Goal: Transaction & Acquisition: Obtain resource

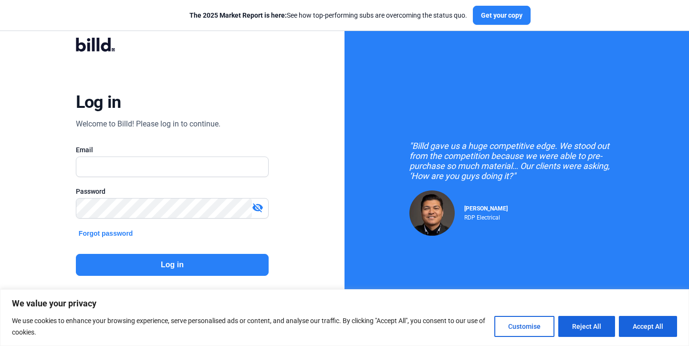
scroll to position [31, 0]
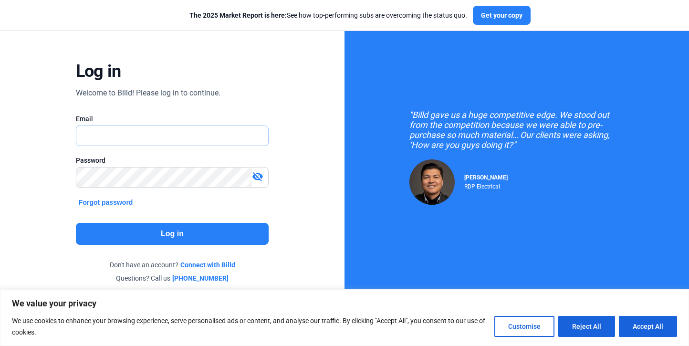
type input "[EMAIL_ADDRESS][DOMAIN_NAME]"
click at [184, 237] on button "Log in" at bounding box center [172, 234] width 193 height 22
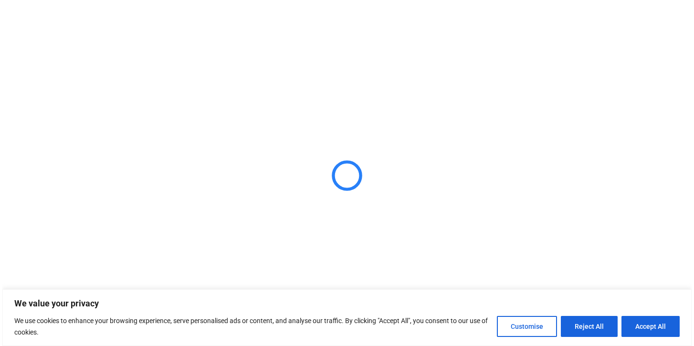
scroll to position [0, 0]
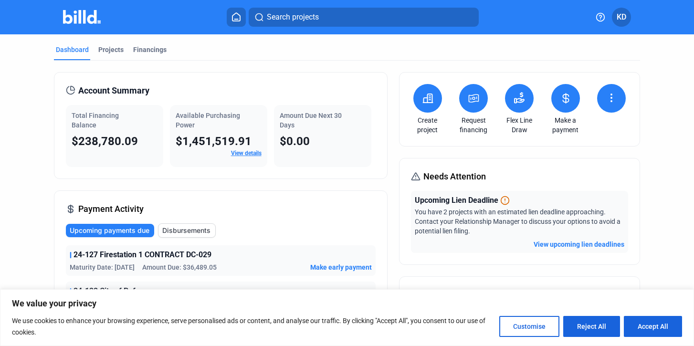
click at [463, 98] on button at bounding box center [473, 98] width 29 height 29
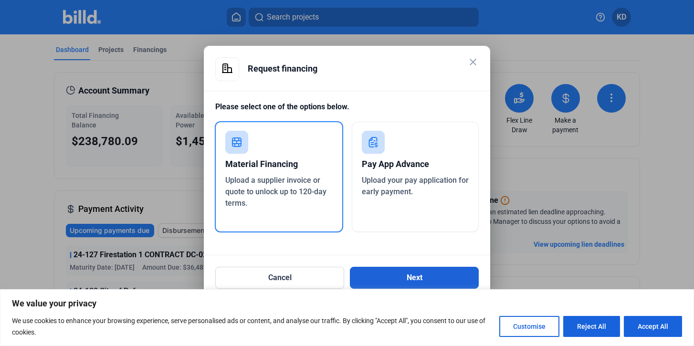
click at [410, 284] on button "Next" at bounding box center [414, 278] width 129 height 22
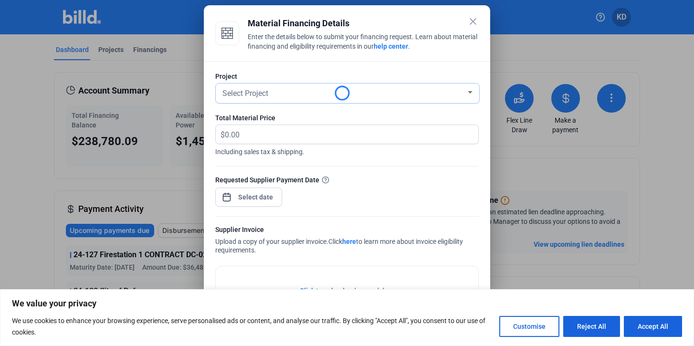
click at [251, 96] on span "Select Project" at bounding box center [245, 93] width 46 height 9
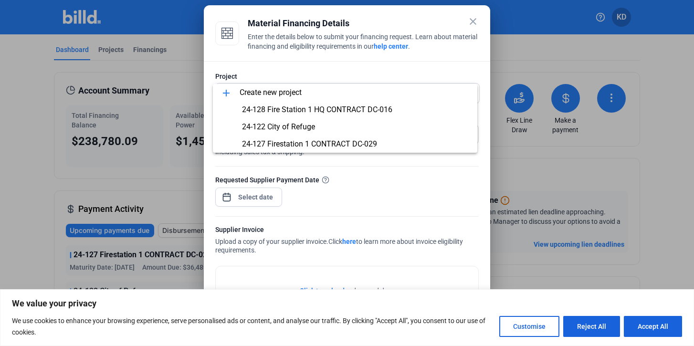
click at [474, 20] on div at bounding box center [347, 173] width 694 height 346
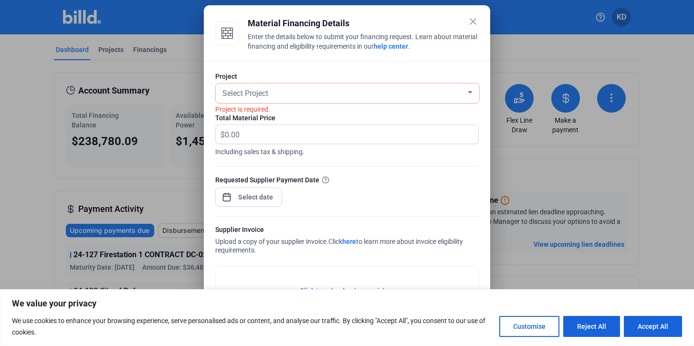
click at [473, 21] on mat-icon "close" at bounding box center [472, 21] width 11 height 11
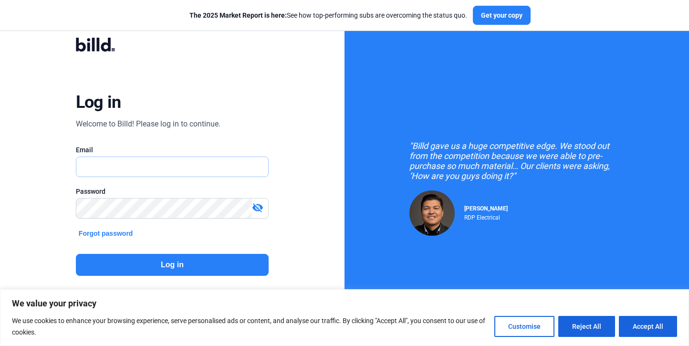
type input "[EMAIL_ADDRESS][DOMAIN_NAME]"
click at [159, 267] on button "Log in" at bounding box center [172, 265] width 193 height 22
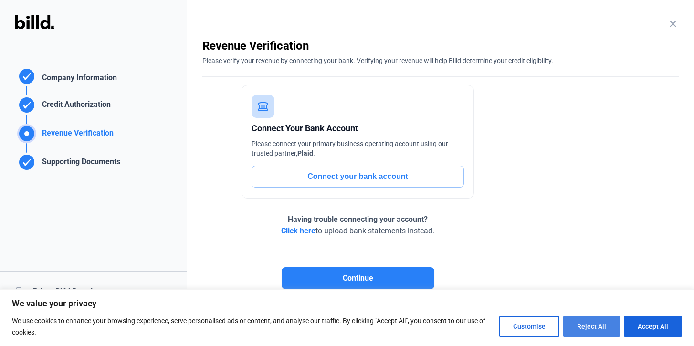
click at [591, 326] on button "Reject All" at bounding box center [591, 326] width 57 height 21
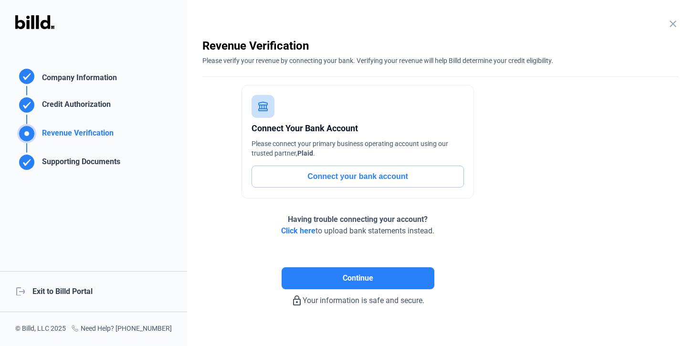
click at [71, 290] on div "logout Exit to Billd Portal" at bounding box center [93, 291] width 187 height 41
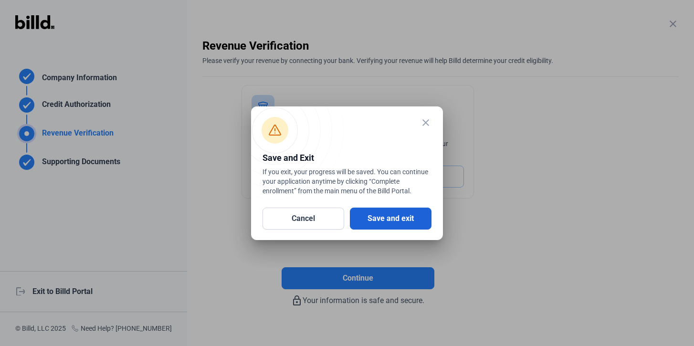
click at [390, 211] on button "Save and exit" at bounding box center [391, 219] width 82 height 22
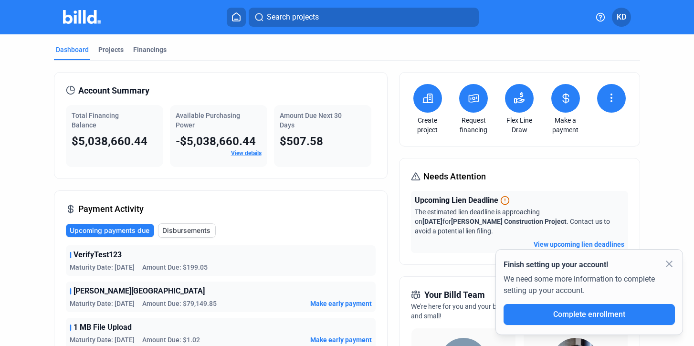
click at [624, 15] on span "KD" at bounding box center [621, 16] width 10 height 11
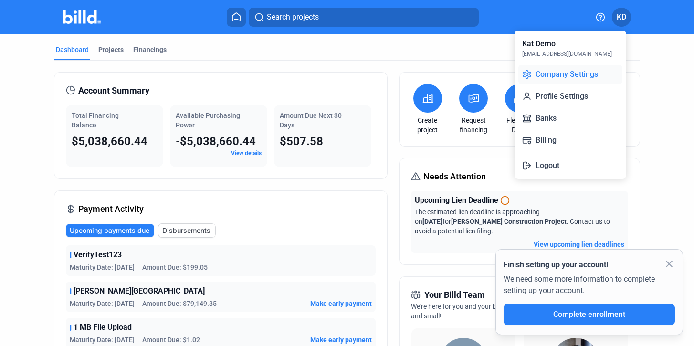
click at [584, 74] on button "Company Settings" at bounding box center [570, 74] width 104 height 19
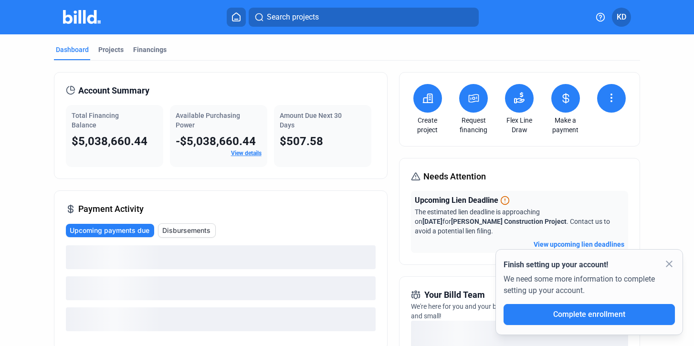
click at [471, 100] on icon at bounding box center [474, 98] width 12 height 11
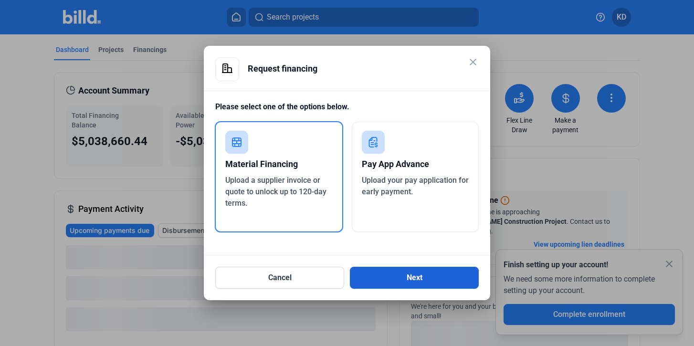
click at [412, 282] on button "Next" at bounding box center [414, 278] width 129 height 22
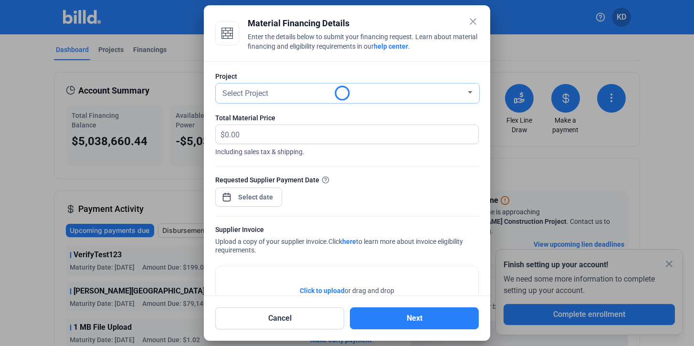
click at [289, 95] on div "Select Project" at bounding box center [342, 92] width 245 height 13
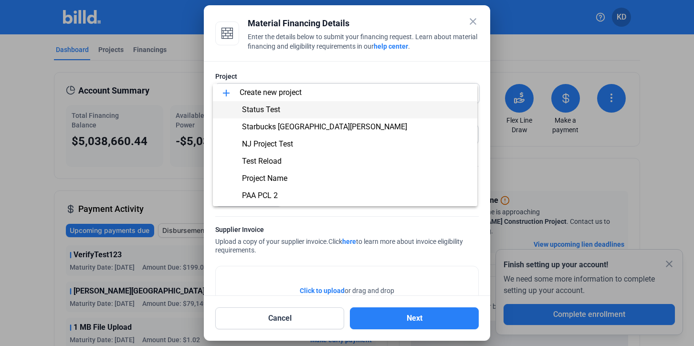
click at [293, 109] on span "Status Test" at bounding box center [344, 109] width 249 height 17
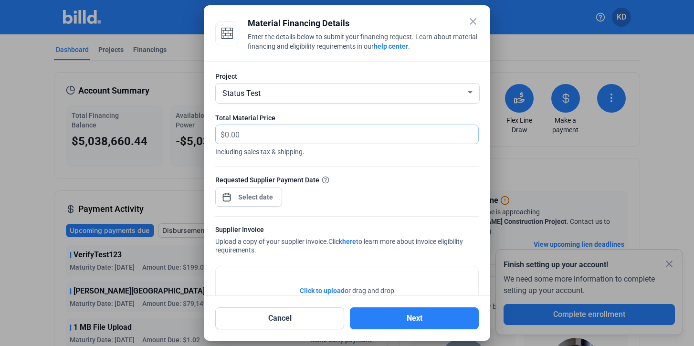
click at [269, 136] on input "text" at bounding box center [346, 134] width 242 height 19
type input "60,000"
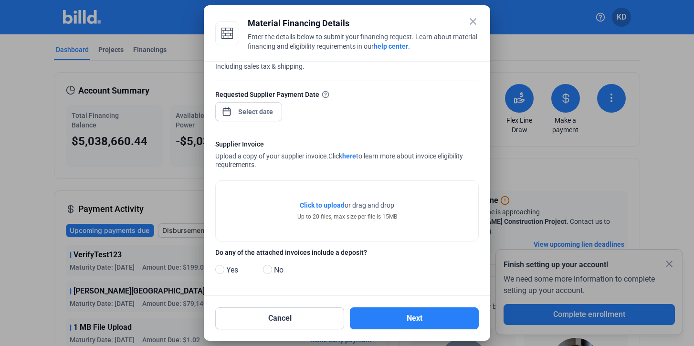
scroll to position [85, 0]
click at [261, 115] on div "close Material Financing Details Enter the details below to submit your financi…" at bounding box center [347, 173] width 694 height 346
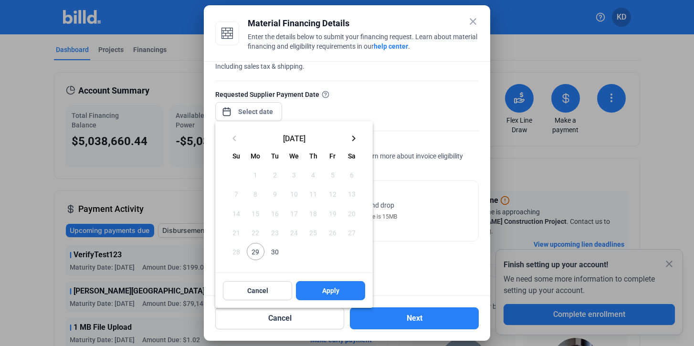
click at [256, 254] on span "29" at bounding box center [255, 251] width 17 height 17
click at [329, 296] on button "Apply" at bounding box center [330, 290] width 69 height 19
type input "[DATE]"
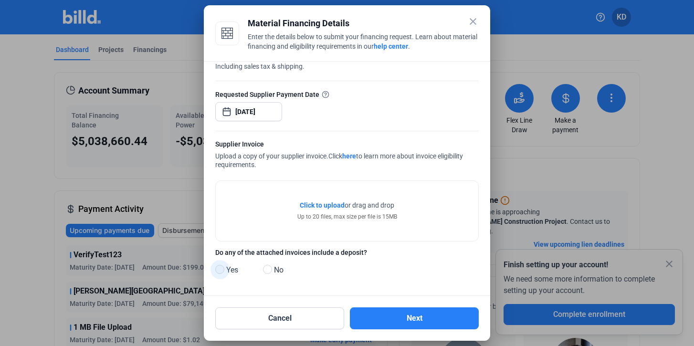
click at [219, 270] on span at bounding box center [219, 269] width 9 height 9
click at [219, 270] on input "Yes" at bounding box center [218, 269] width 7 height 7
radio input "true"
click at [316, 205] on span "Click to upload" at bounding box center [322, 205] width 45 height 8
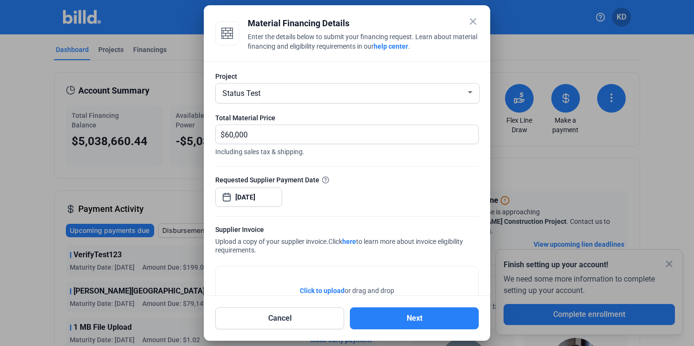
scroll to position [88, 0]
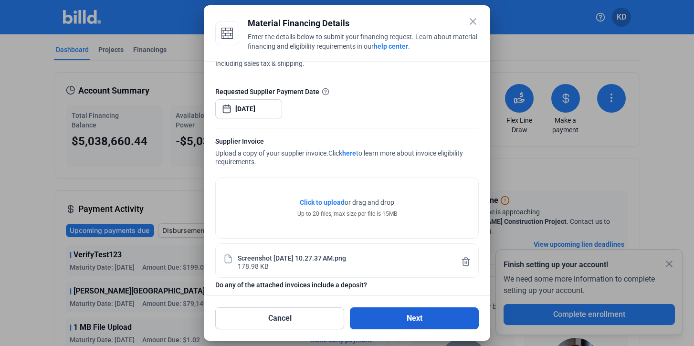
click at [424, 319] on button "Next" at bounding box center [414, 318] width 129 height 22
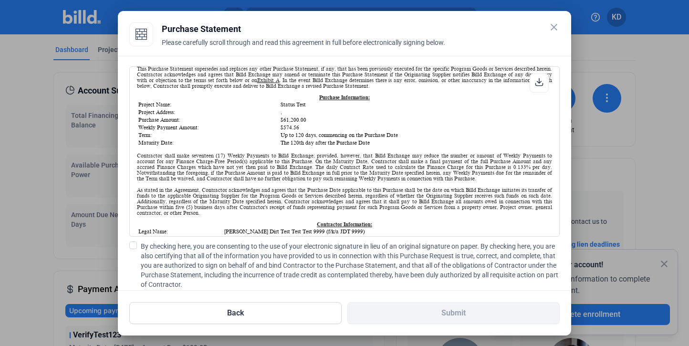
scroll to position [102, 0]
drag, startPoint x: 139, startPoint y: 119, endPoint x: 196, endPoint y: 118, distance: 56.8
click at [196, 116] on td "Project Address:" at bounding box center [208, 112] width 141 height 7
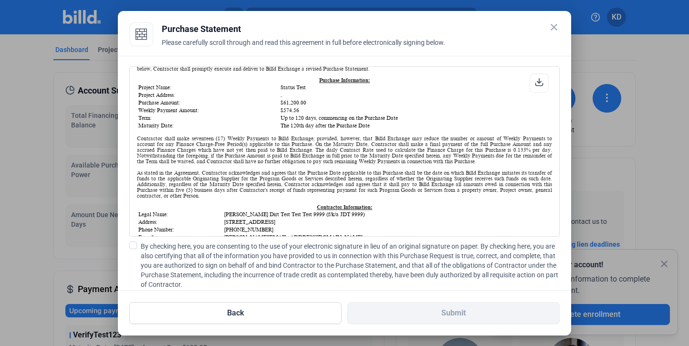
click at [162, 106] on td "Purchase Amount:" at bounding box center [208, 102] width 141 height 7
drag, startPoint x: 277, startPoint y: 93, endPoint x: 300, endPoint y: 93, distance: 22.9
click at [300, 91] on td "Status Test" at bounding box center [415, 87] width 271 height 7
drag, startPoint x: 277, startPoint y: 108, endPoint x: 321, endPoint y: 126, distance: 47.5
click at [321, 126] on table "Project Name: Status Test Project Address: , Purchase Amount: $61,200.00 Weekly…" at bounding box center [344, 106] width 415 height 47
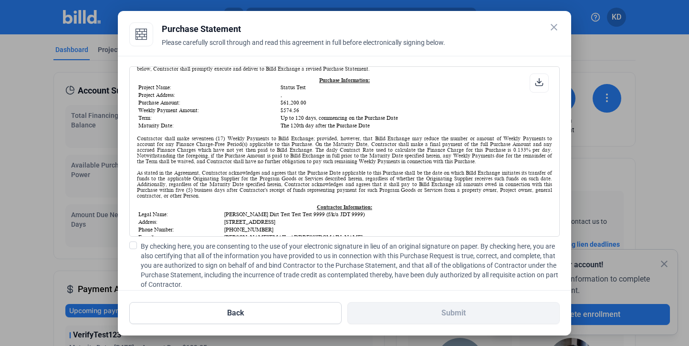
scroll to position [168, 0]
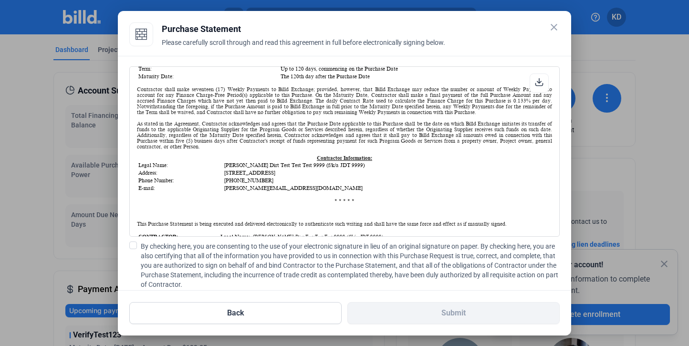
drag, startPoint x: 221, startPoint y: 94, endPoint x: 385, endPoint y: 114, distance: 164.8
click at [385, 114] on div "Contractor shall make seventeen (17) Weekly Payments to Billd Exchange; provide…" at bounding box center [344, 100] width 415 height 29
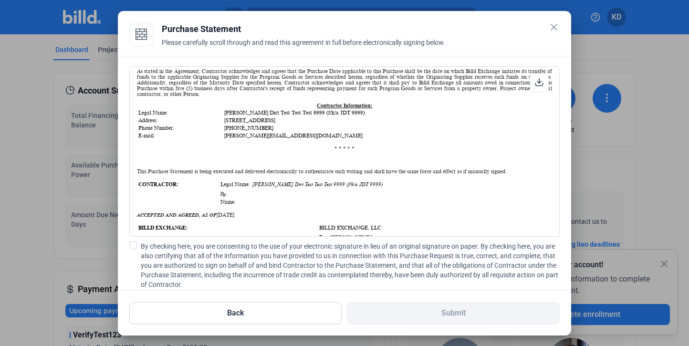
scroll to position [221, 0]
drag, startPoint x: 247, startPoint y: 122, endPoint x: 325, endPoint y: 122, distance: 78.7
click at [325, 115] on td "[PERSON_NAME] Dirt Test Test Test 9999 (f/k/a JDT 9999)" at bounding box center [387, 112] width 327 height 7
drag, startPoint x: 246, startPoint y: 130, endPoint x: 314, endPoint y: 130, distance: 68.7
click at [275, 123] on span "[STREET_ADDRESS]" at bounding box center [249, 120] width 51 height 6
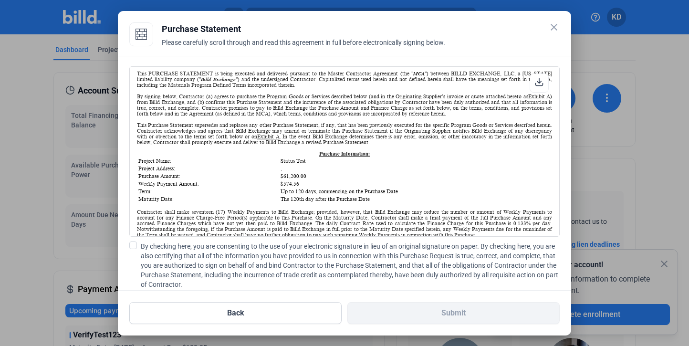
scroll to position [56, 0]
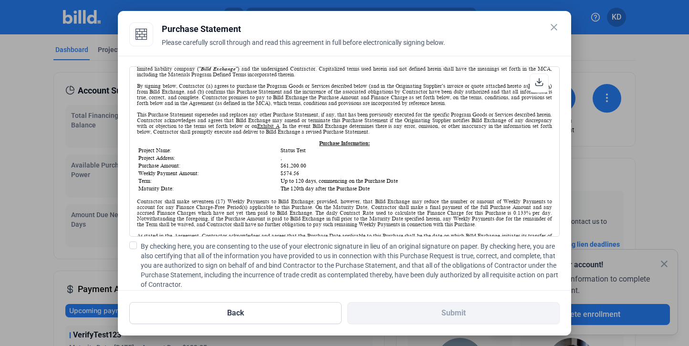
drag, startPoint x: 140, startPoint y: 163, endPoint x: 181, endPoint y: 163, distance: 41.0
click at [181, 161] on td "Project Address:" at bounding box center [208, 158] width 141 height 7
drag, startPoint x: 181, startPoint y: 163, endPoint x: 137, endPoint y: 166, distance: 44.0
click at [137, 166] on table "Project Name: Status Test Project Address: , Purchase Amount: $61,200.00 Weekly…" at bounding box center [344, 169] width 415 height 47
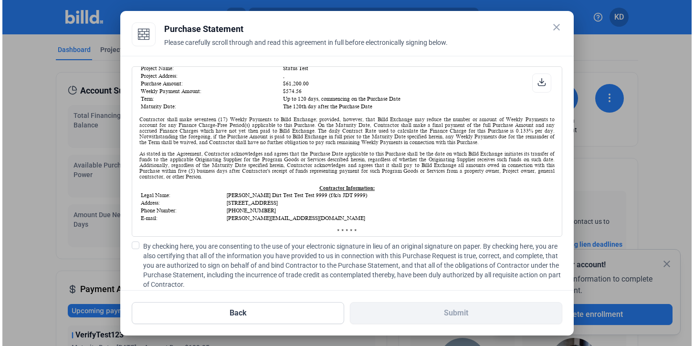
scroll to position [111, 0]
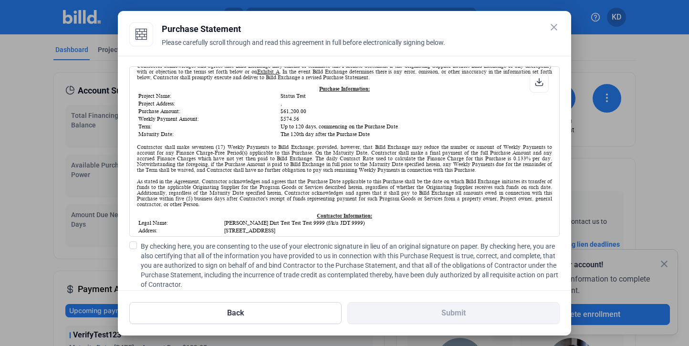
drag, startPoint x: 277, startPoint y: 111, endPoint x: 295, endPoint y: 111, distance: 18.1
click at [295, 111] on table "Project Name: Status Test Project Address: , Purchase Amount: $61,200.00 Weekly…" at bounding box center [344, 115] width 415 height 47
click at [295, 107] on td "," at bounding box center [415, 103] width 271 height 7
drag, startPoint x: 281, startPoint y: 111, endPoint x: 271, endPoint y: 111, distance: 10.0
click at [271, 107] on tr "Project Address: ," at bounding box center [344, 103] width 413 height 7
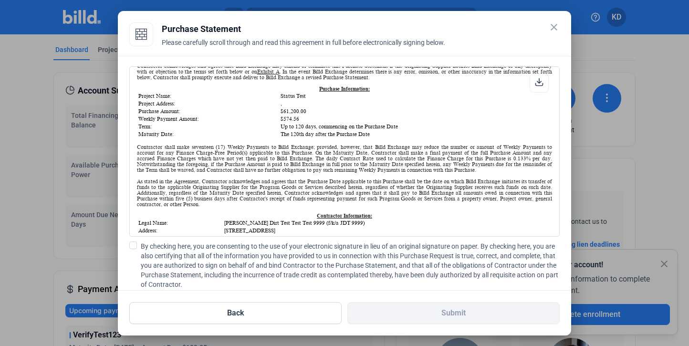
click at [304, 122] on td "$574.56" at bounding box center [415, 118] width 271 height 7
drag, startPoint x: 278, startPoint y: 100, endPoint x: 299, endPoint y: 119, distance: 28.4
click at [299, 119] on tbody "Project Name: Status Test Project Address: , Purchase Amount: $61,200.00 Weekly…" at bounding box center [344, 115] width 413 height 45
click at [299, 115] on td "$61,200.00" at bounding box center [415, 111] width 271 height 7
click at [290, 107] on td "," at bounding box center [415, 103] width 271 height 7
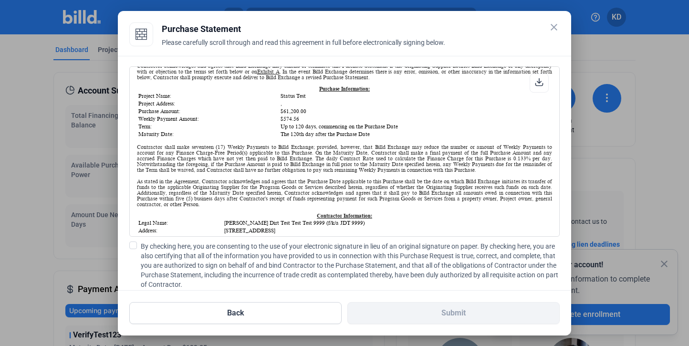
drag, startPoint x: 288, startPoint y: 109, endPoint x: 276, endPoint y: 105, distance: 12.1
click at [276, 105] on table "Project Name: Status Test Project Address: , Purchase Amount: $61,200.00 Weekly…" at bounding box center [344, 115] width 415 height 47
click at [316, 115] on td "$61,200.00" at bounding box center [415, 111] width 271 height 7
click at [553, 30] on mat-icon "close" at bounding box center [553, 26] width 11 height 11
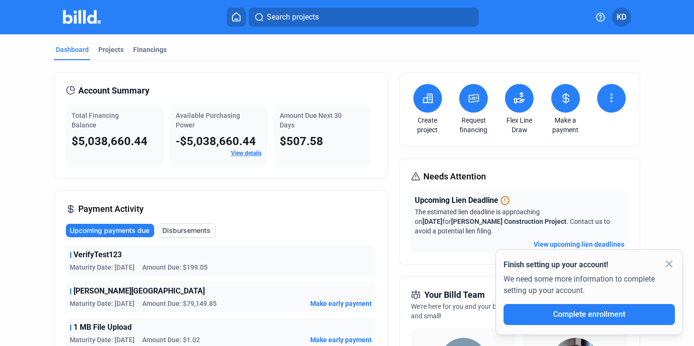
click at [480, 95] on button at bounding box center [473, 98] width 29 height 29
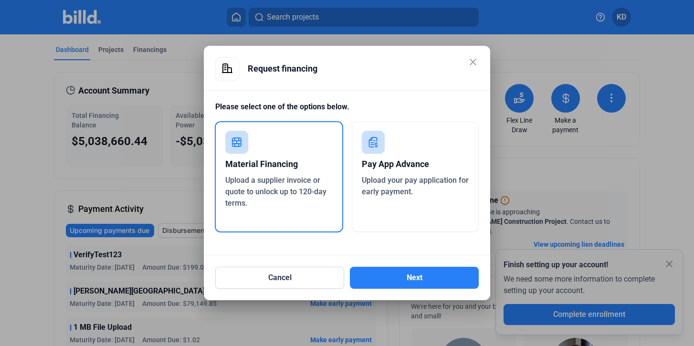
click at [426, 178] on span "Upload your pay application for early payment." at bounding box center [415, 186] width 107 height 21
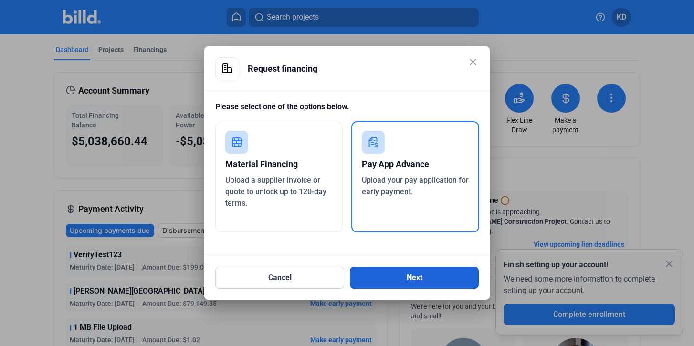
click at [433, 269] on button "Next" at bounding box center [414, 278] width 129 height 22
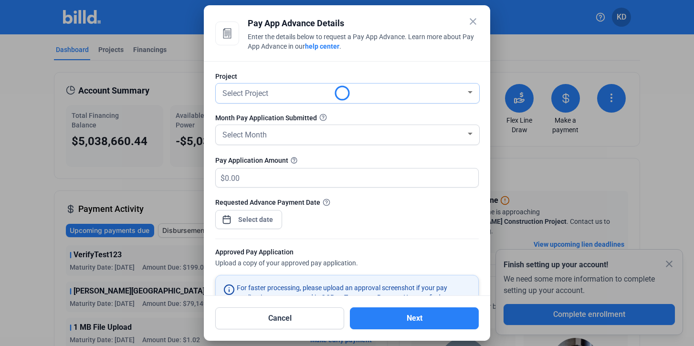
click at [254, 90] on span "Select Project" at bounding box center [245, 93] width 46 height 9
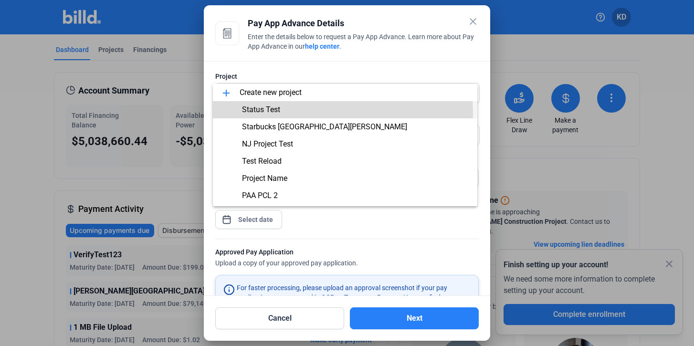
click at [271, 114] on span "Status Test" at bounding box center [261, 109] width 38 height 9
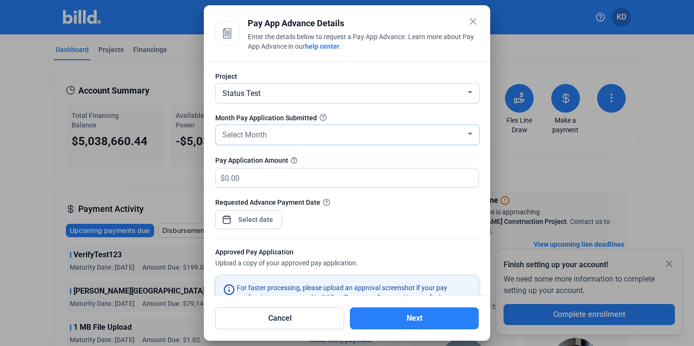
click at [271, 134] on div "Select Month" at bounding box center [342, 133] width 245 height 13
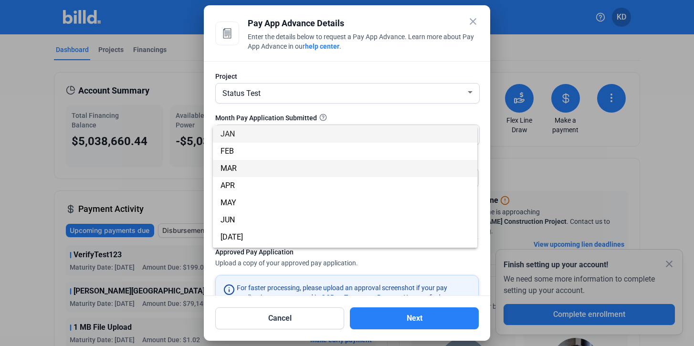
click at [284, 161] on span "MAR" at bounding box center [344, 168] width 249 height 17
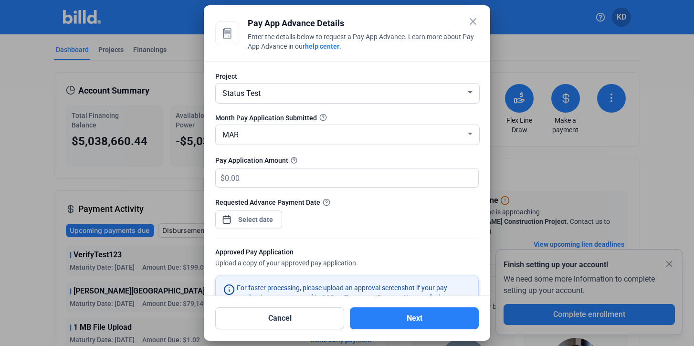
click at [259, 187] on div "$" at bounding box center [346, 178] width 263 height 20
click at [260, 182] on input "text" at bounding box center [346, 177] width 242 height 19
type input "350,000"
click at [261, 219] on div "close Pay App Advance Details Enter the details below to request a Pay App Adva…" at bounding box center [347, 173] width 694 height 346
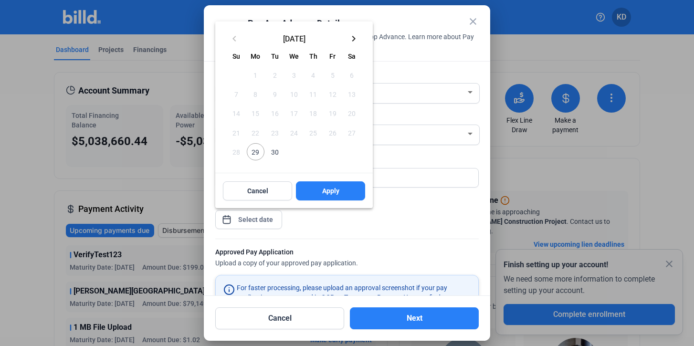
click at [257, 152] on span "29" at bounding box center [255, 151] width 17 height 17
click at [335, 178] on div "Cancel Apply" at bounding box center [293, 191] width 157 height 34
click at [335, 186] on span "Apply" at bounding box center [330, 191] width 17 height 10
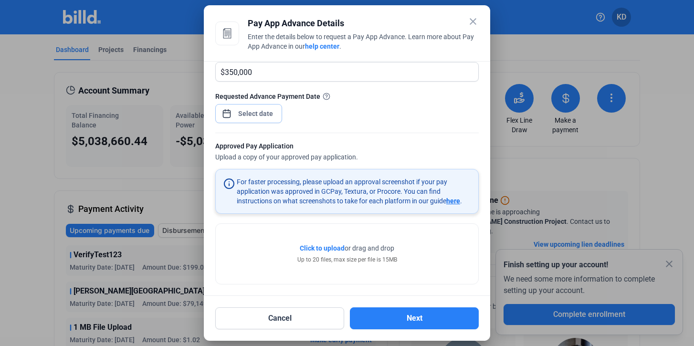
scroll to position [110, 0]
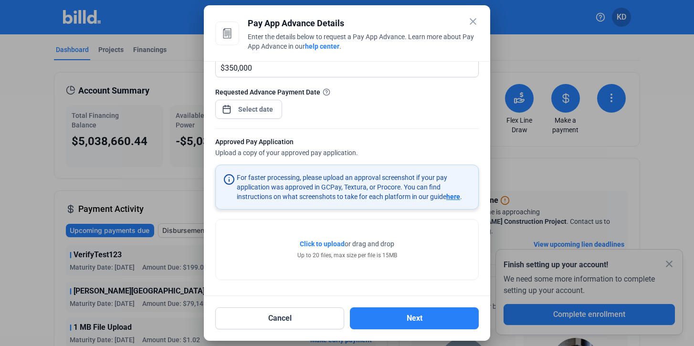
click at [321, 242] on span "Click to upload" at bounding box center [322, 244] width 45 height 8
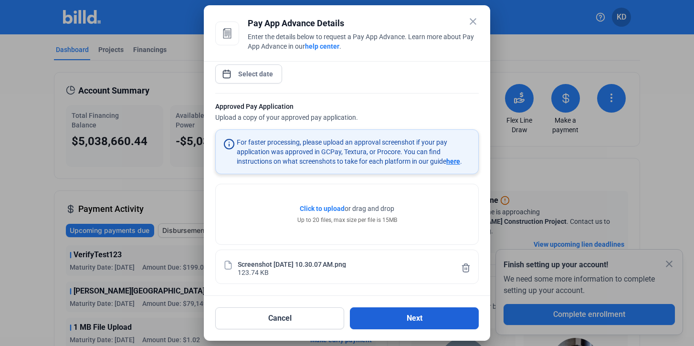
click at [414, 311] on button "Next" at bounding box center [414, 318] width 129 height 22
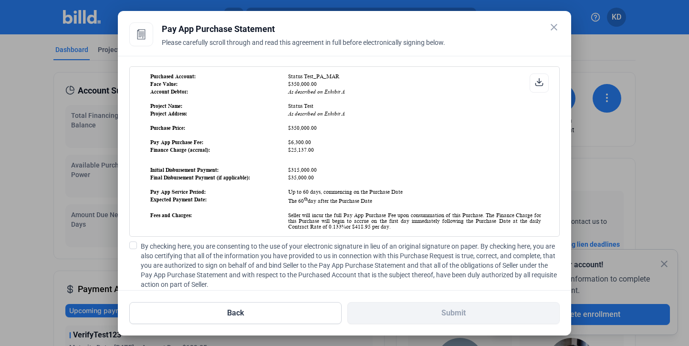
scroll to position [335, 0]
drag, startPoint x: 285, startPoint y: 97, endPoint x: 349, endPoint y: 96, distance: 63.5
click at [349, 95] on td "As described on Exhibit A" at bounding box center [415, 92] width 254 height 7
drag, startPoint x: 345, startPoint y: 122, endPoint x: 273, endPoint y: 122, distance: 71.6
click at [273, 117] on tr "Project Address: As described on Exhibit A" at bounding box center [346, 114] width 392 height 7
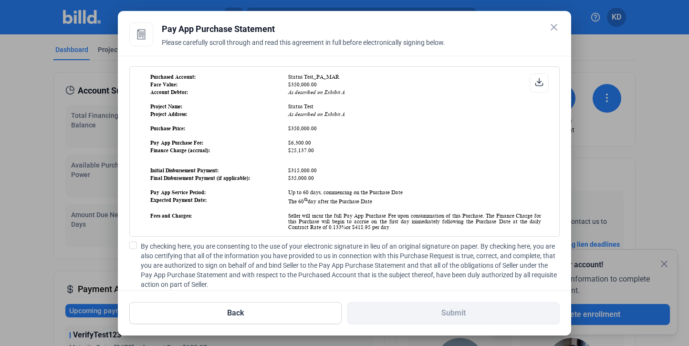
drag, startPoint x: 284, startPoint y: 98, endPoint x: 339, endPoint y: 98, distance: 54.9
click at [339, 95] on td "As described on Exhibit A" at bounding box center [415, 92] width 254 height 7
click at [353, 95] on td "As described on Exhibit A" at bounding box center [415, 92] width 254 height 7
drag, startPoint x: 284, startPoint y: 98, endPoint x: 357, endPoint y: 98, distance: 73.5
click at [358, 95] on td "As described on Exhibit A" at bounding box center [415, 92] width 254 height 7
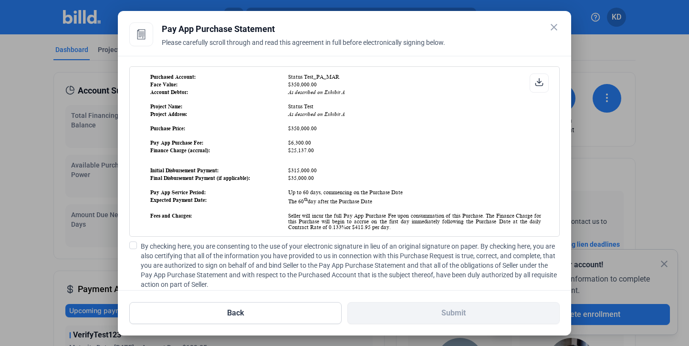
click at [357, 95] on td "As described on Exhibit A" at bounding box center [415, 92] width 254 height 7
drag, startPoint x: 344, startPoint y: 122, endPoint x: 281, endPoint y: 122, distance: 62.5
click at [281, 117] on tr "Project Address: As described on Exhibit A" at bounding box center [346, 114] width 392 height 7
click at [319, 80] on td "Status Test_PA_MAR" at bounding box center [415, 76] width 254 height 7
drag, startPoint x: 284, startPoint y: 98, endPoint x: 358, endPoint y: 97, distance: 74.0
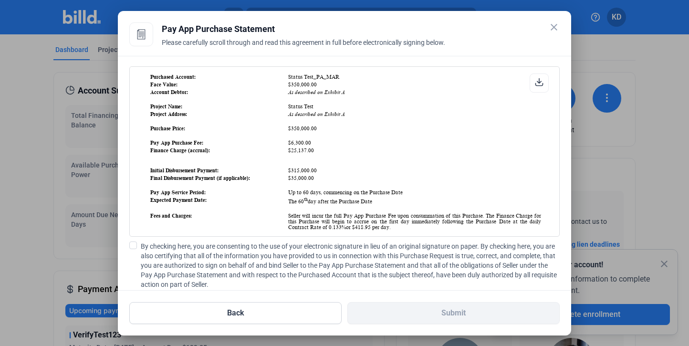
click at [358, 95] on td "As described on Exhibit A" at bounding box center [415, 92] width 254 height 7
drag, startPoint x: 286, startPoint y: 119, endPoint x: 344, endPoint y: 118, distance: 57.7
click at [344, 117] on td "As described on Exhibit A" at bounding box center [415, 114] width 254 height 7
drag, startPoint x: 345, startPoint y: 96, endPoint x: 264, endPoint y: 97, distance: 81.6
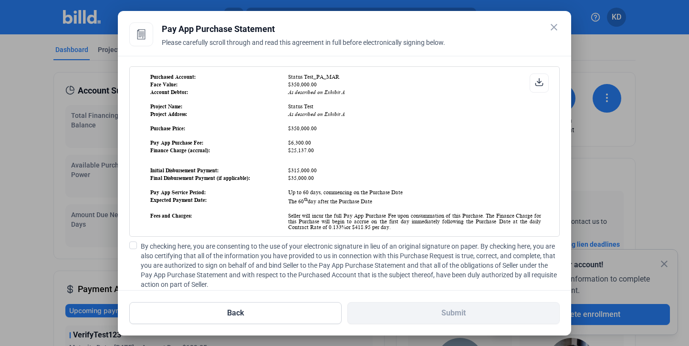
click at [264, 95] on tr "Account Debtor: As described on Exhibit A" at bounding box center [346, 92] width 392 height 7
click at [313, 110] on td "Status Test" at bounding box center [415, 106] width 254 height 7
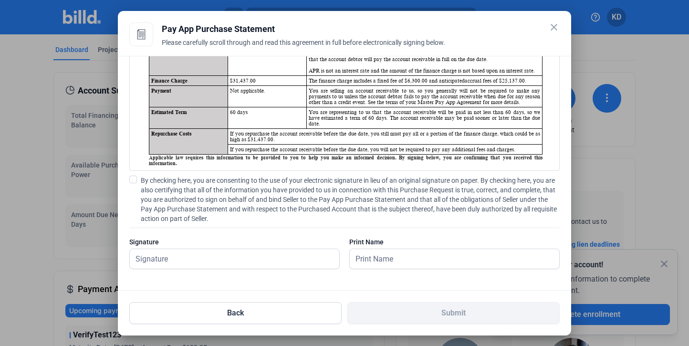
scroll to position [0, 0]
